Goal: Task Accomplishment & Management: Use online tool/utility

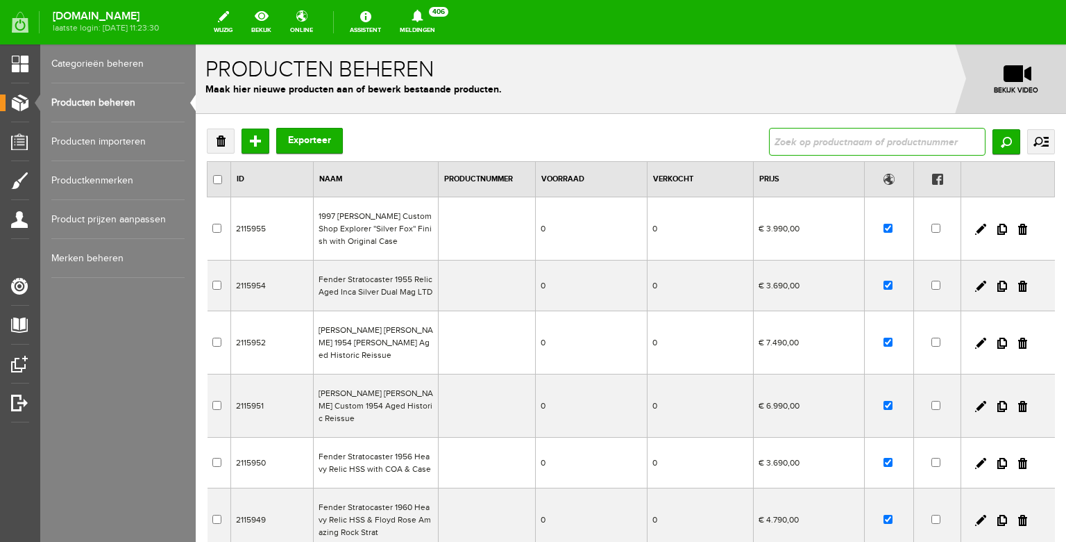
click at [789, 149] on input "text" at bounding box center [877, 142] width 217 height 28
type input "r"
type input "[PERSON_NAME]"
click at [999, 142] on input "Zoeken" at bounding box center [1007, 141] width 28 height 25
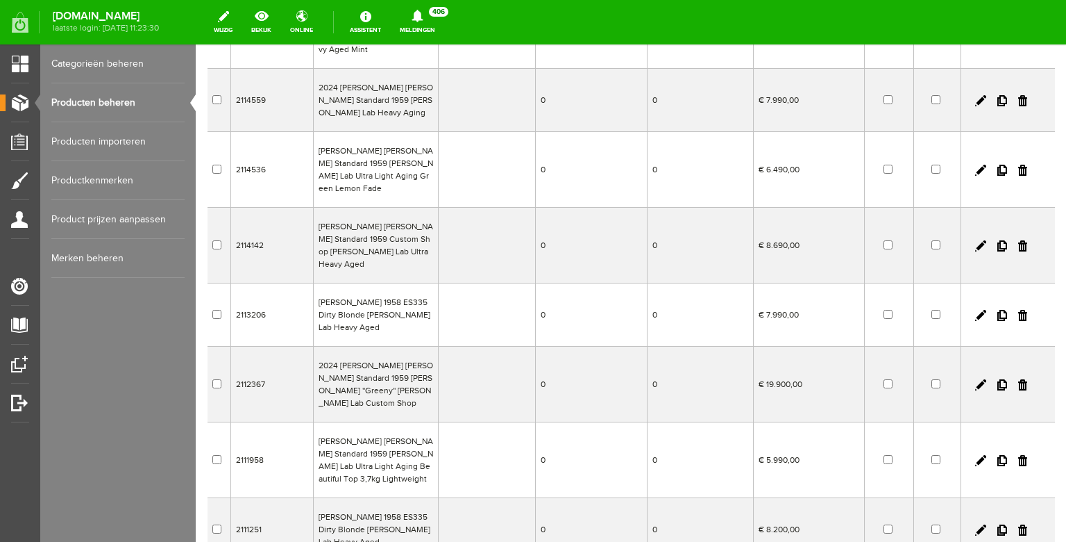
scroll to position [331, 0]
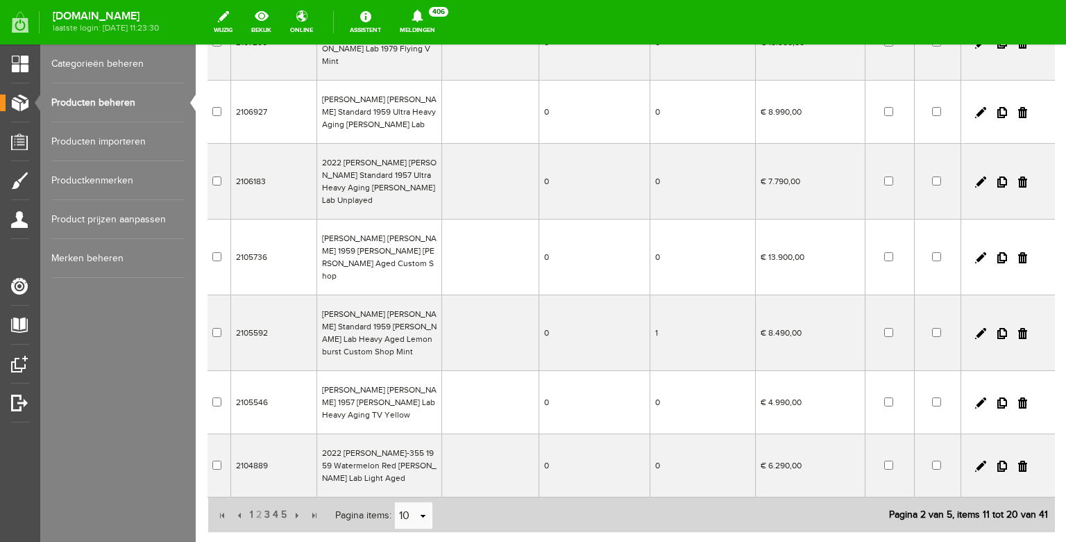
scroll to position [420, 0]
click at [265, 500] on span "3" at bounding box center [267, 514] width 8 height 28
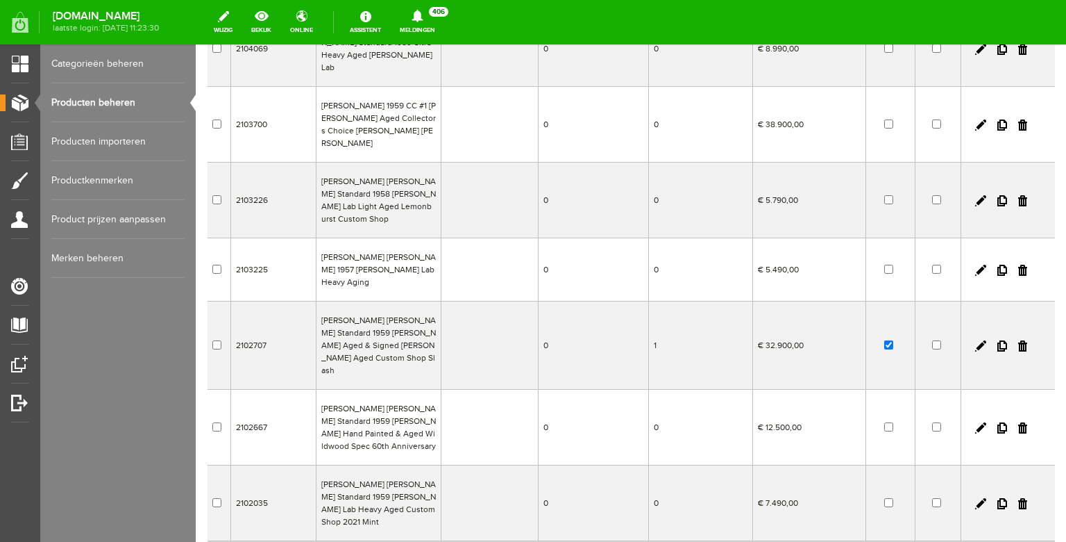
scroll to position [399, 0]
click at [981, 424] on link at bounding box center [981, 429] width 11 height 11
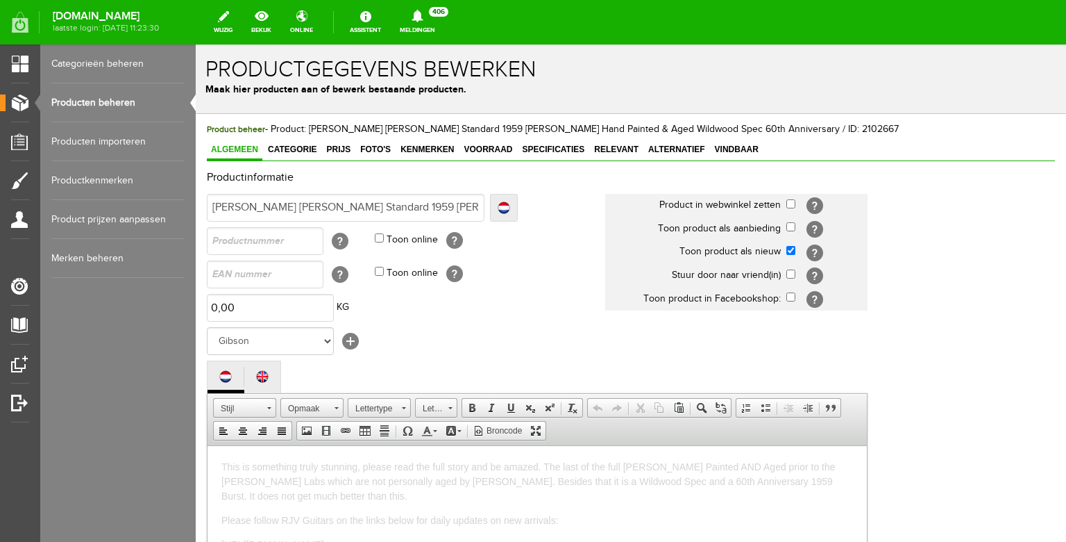
scroll to position [0, 0]
click at [351, 148] on span "Prijs" at bounding box center [338, 149] width 33 height 10
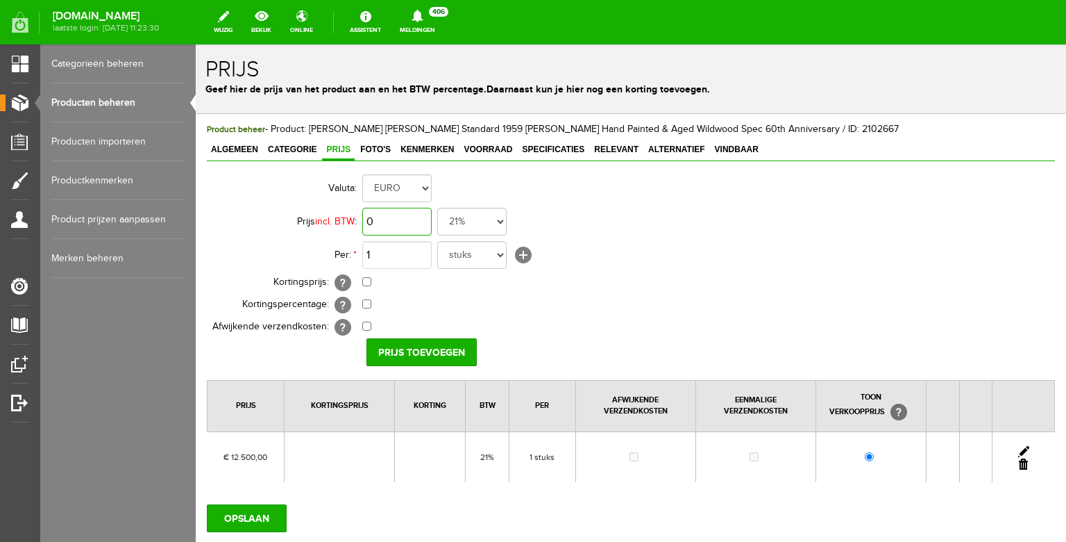
click at [402, 216] on input "0" at bounding box center [396, 222] width 69 height 28
type input "1"
type input "€ 9.990,00"
select select "0,00"
click option "0%" at bounding box center [196, 44] width 0 height 0
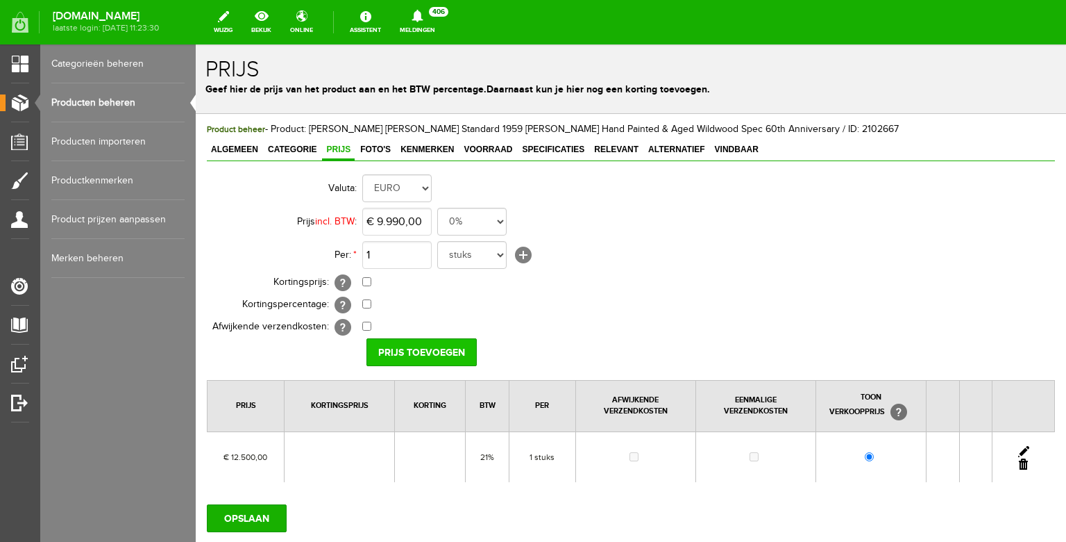
click at [421, 351] on input "Prijs toevoegen" at bounding box center [422, 352] width 110 height 28
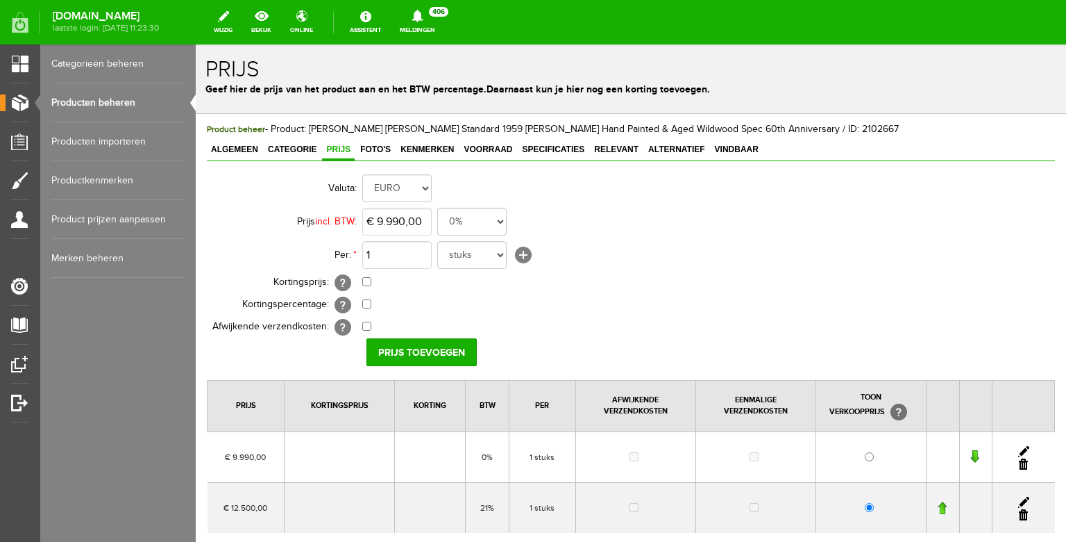
click at [1026, 519] on link at bounding box center [1023, 514] width 9 height 11
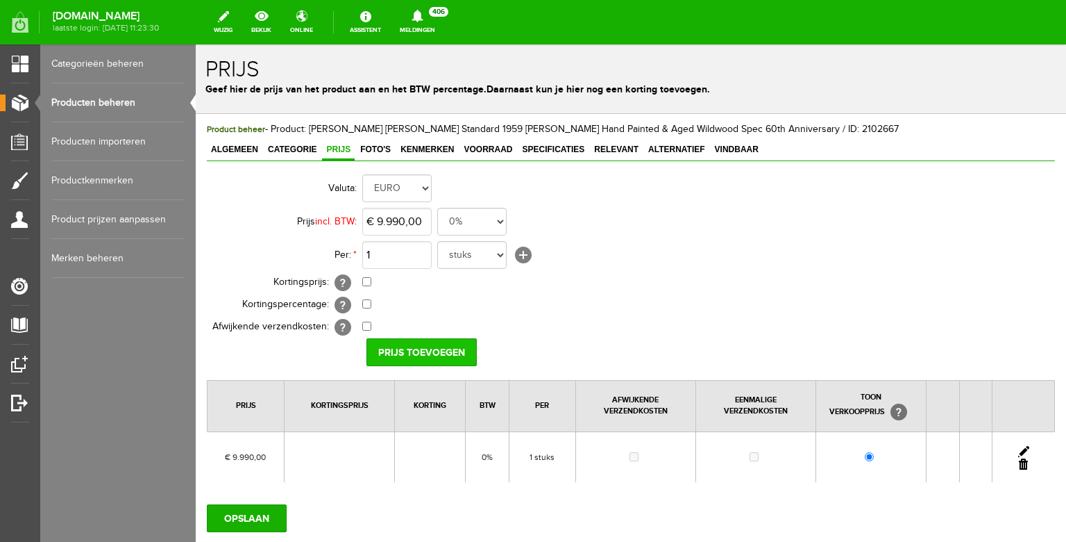
click at [426, 351] on input "Prijs toevoegen" at bounding box center [422, 352] width 110 height 28
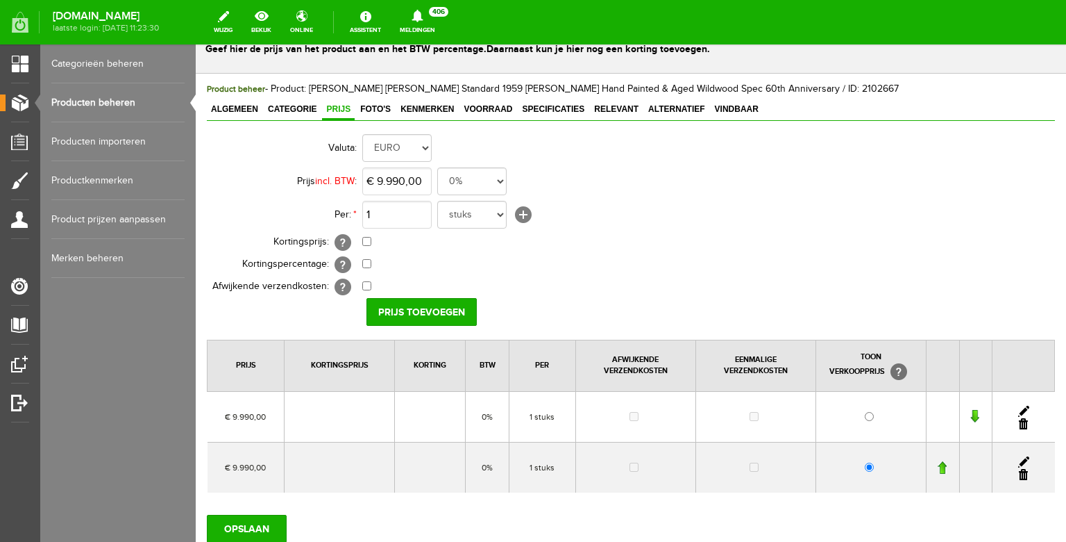
scroll to position [42, 0]
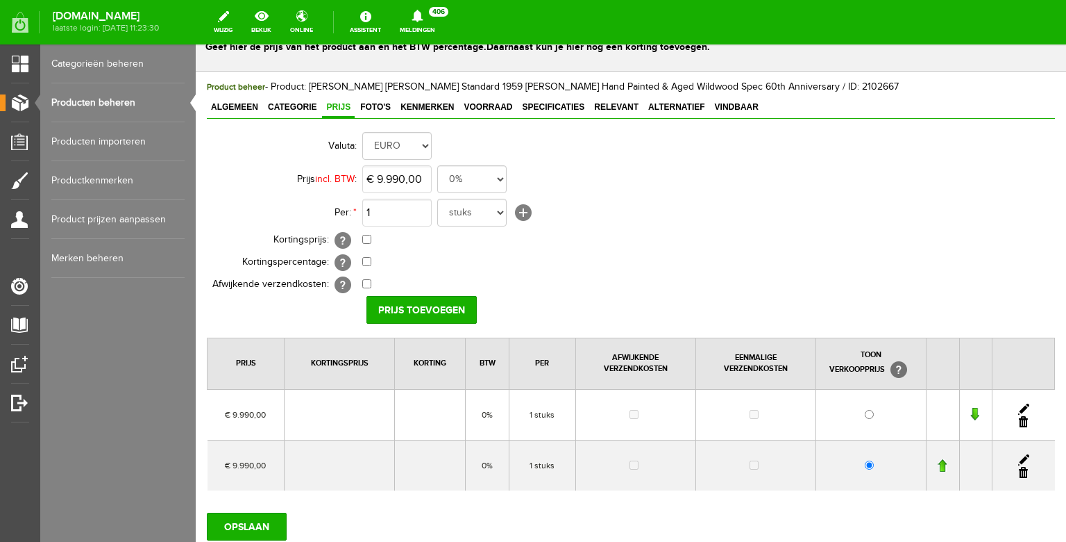
click at [1023, 422] on link at bounding box center [1023, 421] width 9 height 11
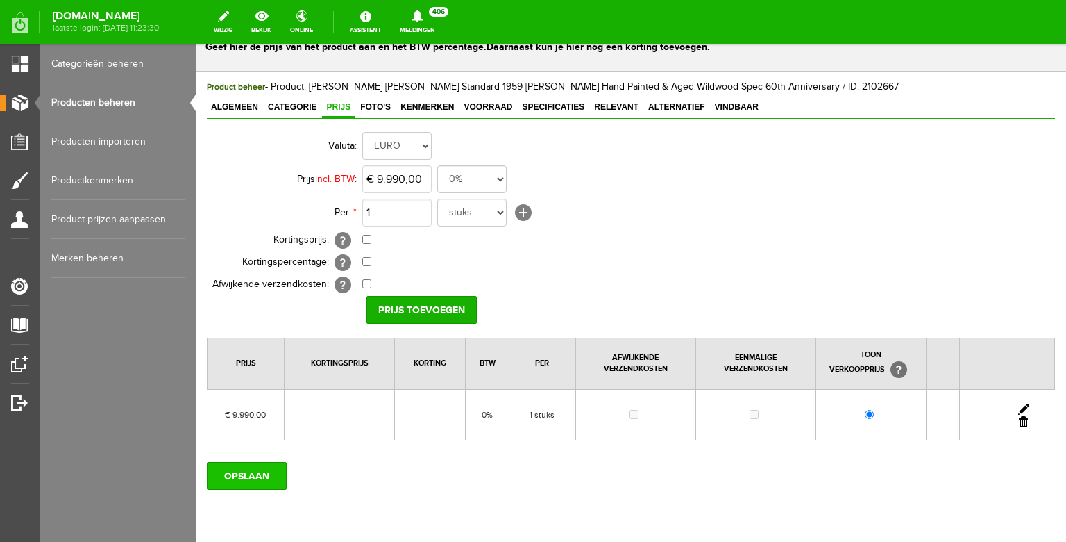
click at [235, 481] on input "OPSLAAN" at bounding box center [247, 476] width 80 height 28
